Goal: Task Accomplishment & Management: Manage account settings

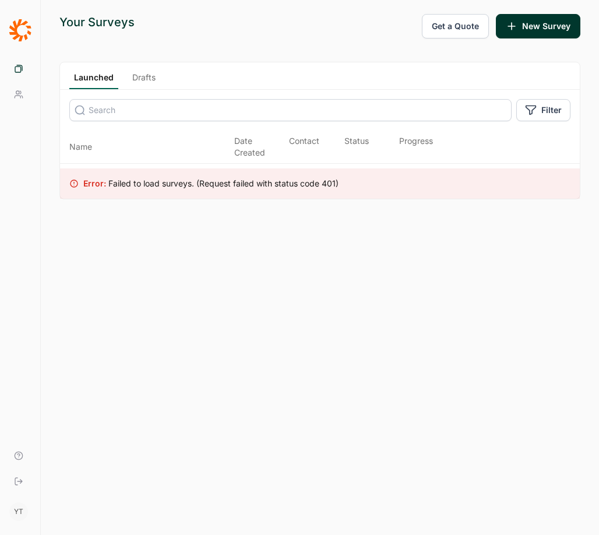
click at [527, 29] on button "New Survey" at bounding box center [538, 26] width 85 height 24
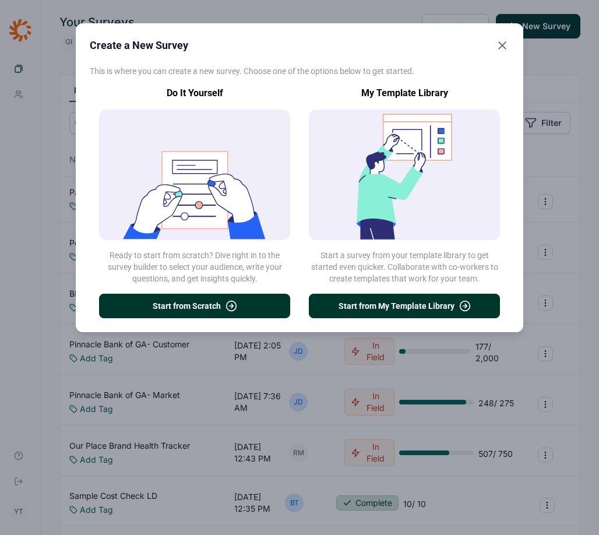
click at [382, 311] on button "Start from My Template Library" at bounding box center [404, 306] width 191 height 24
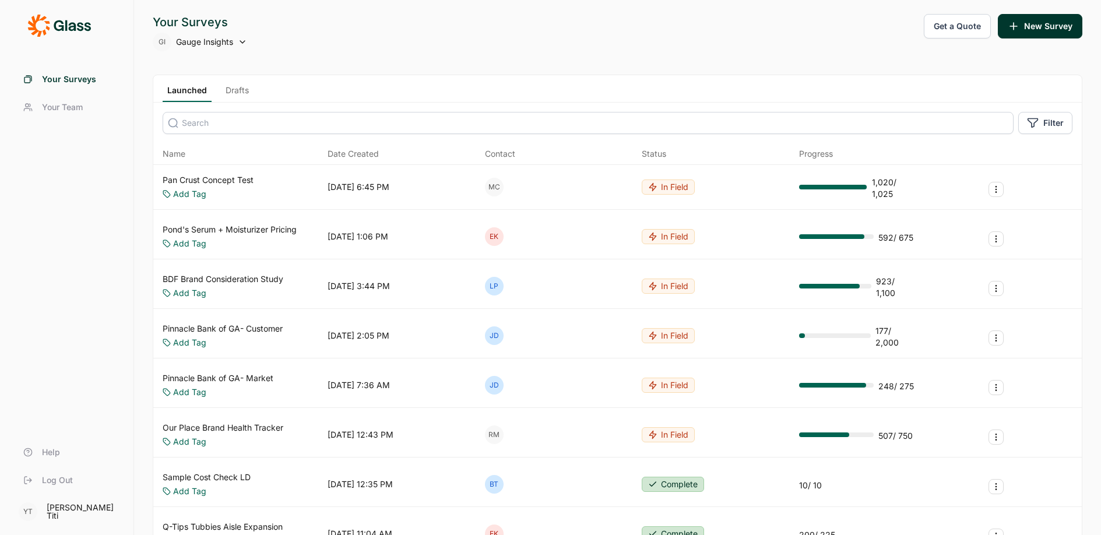
click at [71, 111] on span "Your Team" at bounding box center [62, 107] width 41 height 12
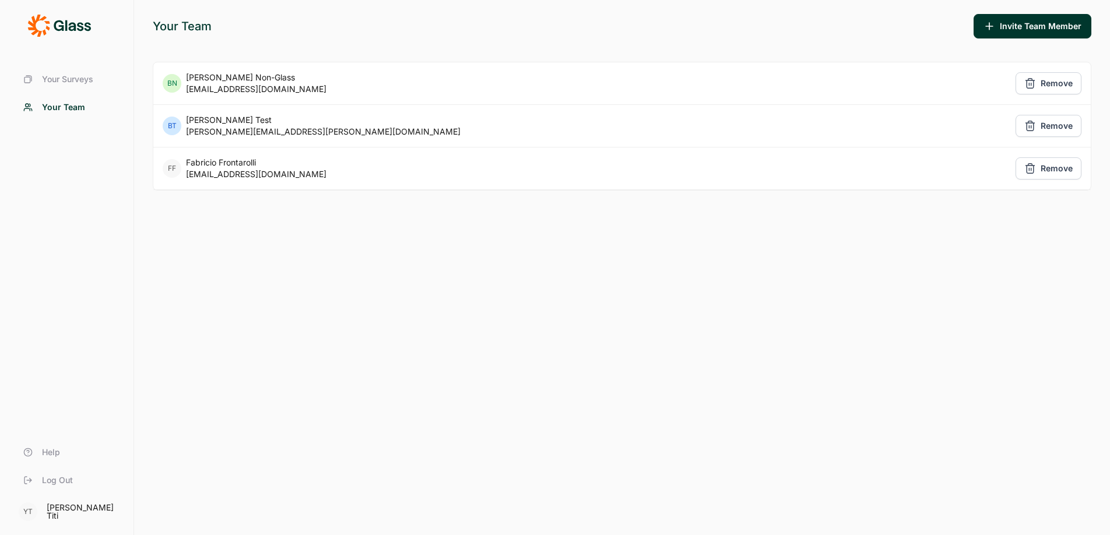
click at [379, 241] on div "Your Team Invite Team Member BN Becky Non-Glass blorourke29@gmail.com Remove BT…" at bounding box center [622, 267] width 976 height 535
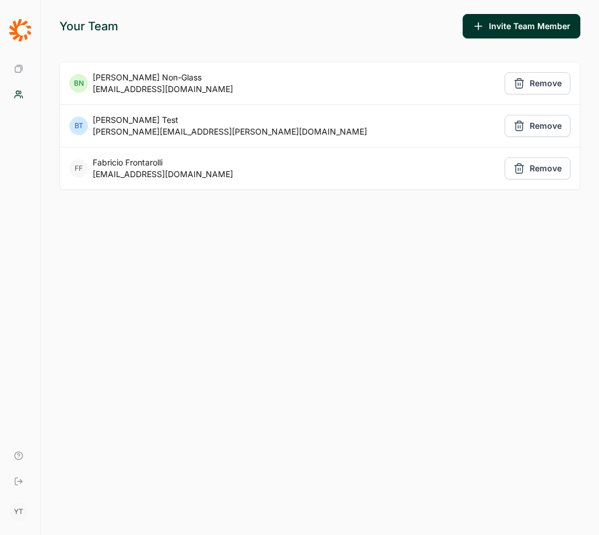
click at [16, 68] on icon at bounding box center [18, 68] width 9 height 9
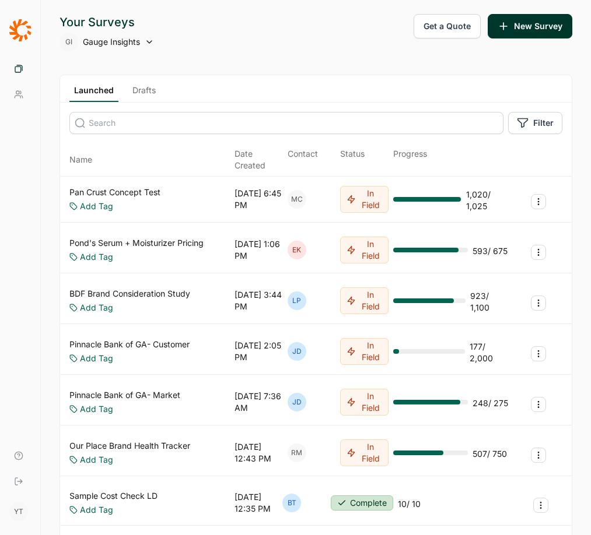
click at [20, 95] on icon at bounding box center [18, 94] width 9 height 9
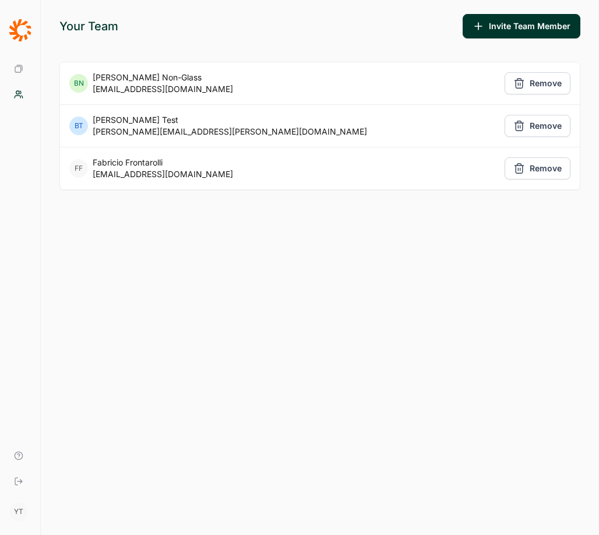
click at [307, 234] on div "Your Team Invite Team Member BN [PERSON_NAME] Non-Glass [EMAIL_ADDRESS][DOMAIN_…" at bounding box center [320, 267] width 559 height 535
